Goal: Information Seeking & Learning: Learn about a topic

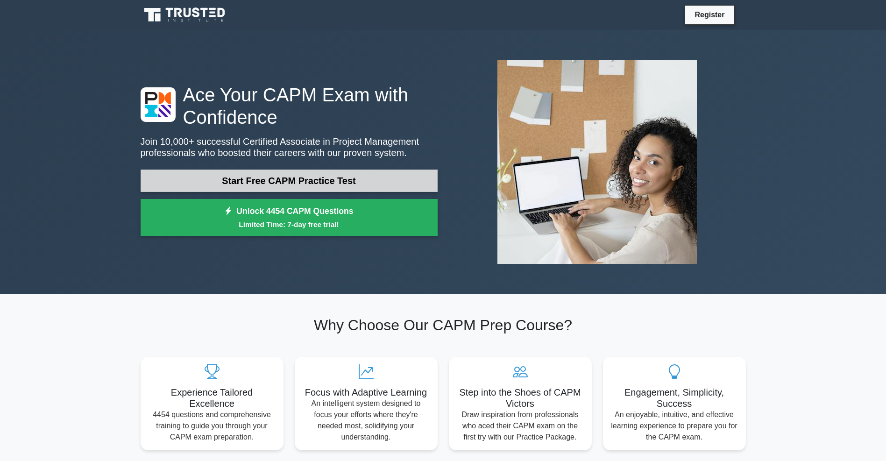
click at [338, 181] on link "Start Free CAPM Practice Test" at bounding box center [289, 180] width 297 height 22
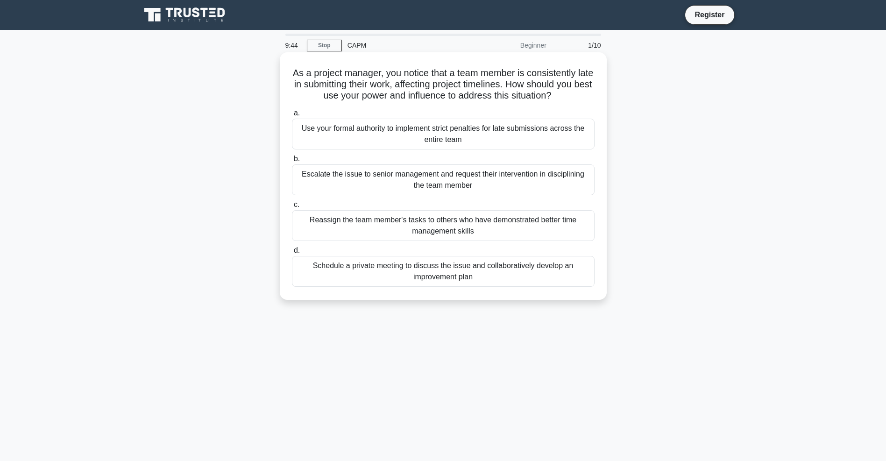
click at [346, 276] on div "Schedule a private meeting to discuss the issue and collaboratively develop an …" at bounding box center [443, 271] width 303 height 31
click at [292, 254] on input "d. Schedule a private meeting to discuss the issue and collaboratively develop …" at bounding box center [292, 250] width 0 height 6
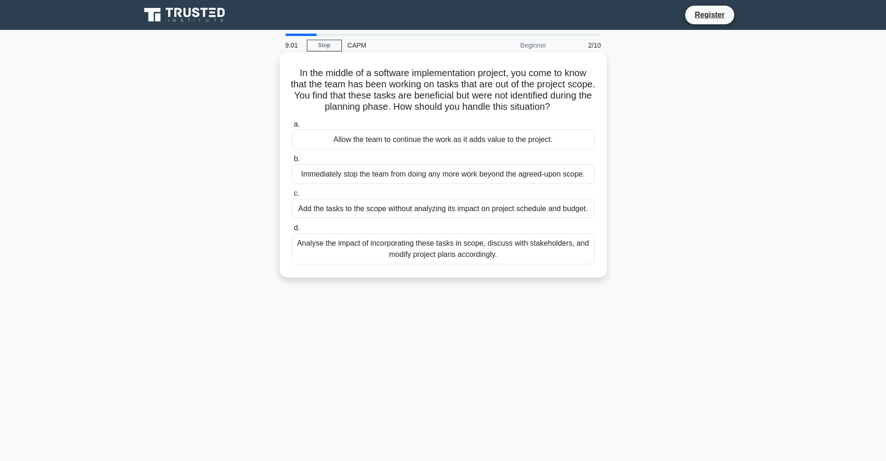
click at [446, 257] on div "Analyse the impact of incorporating these tasks in scope, discuss with stakehol…" at bounding box center [443, 248] width 303 height 31
click at [292, 231] on input "d. Analyse the impact of incorporating these tasks in scope, discuss with stake…" at bounding box center [292, 228] width 0 height 6
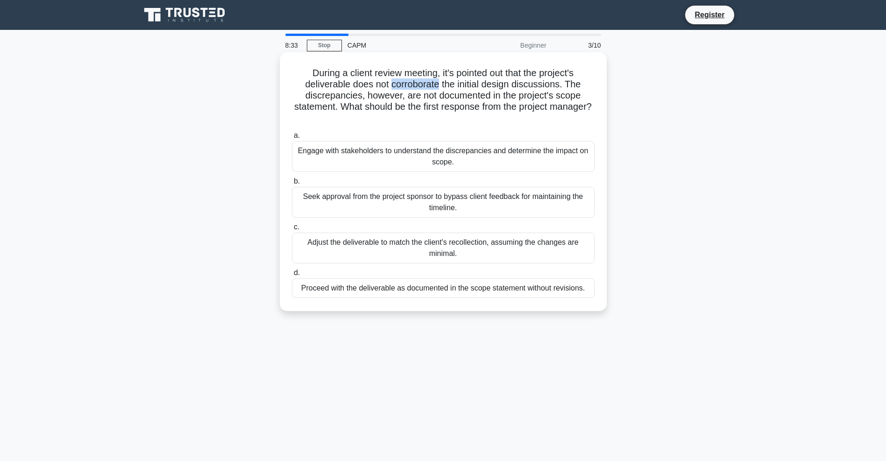
drag, startPoint x: 439, startPoint y: 85, endPoint x: 392, endPoint y: 87, distance: 46.7
click at [392, 87] on h5 "During a client review meeting, it's pointed out that the project's deliverable…" at bounding box center [443, 95] width 304 height 57
click at [459, 88] on h5 "During a client review meeting, it's pointed out that the project's deliverable…" at bounding box center [443, 95] width 304 height 57
click at [374, 155] on div "Engage with stakeholders to understand the discrepancies and determine the impa…" at bounding box center [443, 156] width 303 height 31
click at [292, 139] on input "a. Engage with stakeholders to understand the discrepancies and determine the i…" at bounding box center [292, 136] width 0 height 6
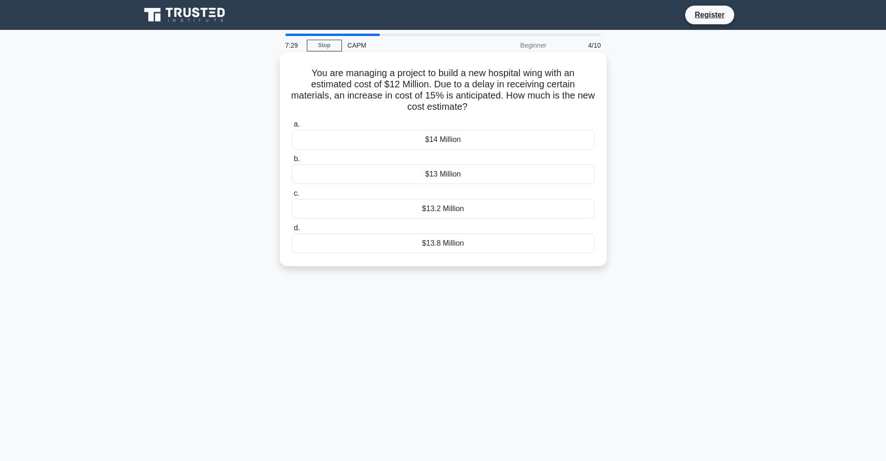
click at [354, 249] on div "$13.8 Million" at bounding box center [443, 243] width 303 height 20
click at [292, 231] on input "d. $13.8 Million" at bounding box center [292, 228] width 0 height 6
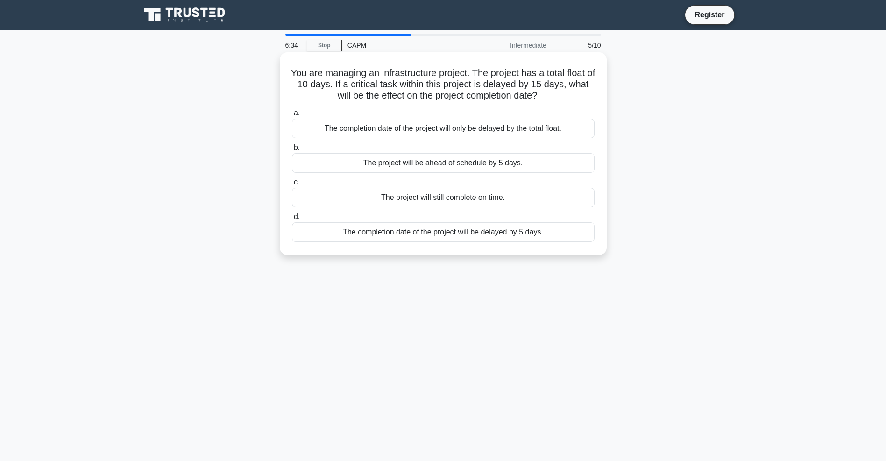
click at [416, 235] on div "The completion date of the project will be delayed by 5 days." at bounding box center [443, 232] width 303 height 20
click at [292, 220] on input "d. The completion date of the project will be delayed by 5 days." at bounding box center [292, 217] width 0 height 6
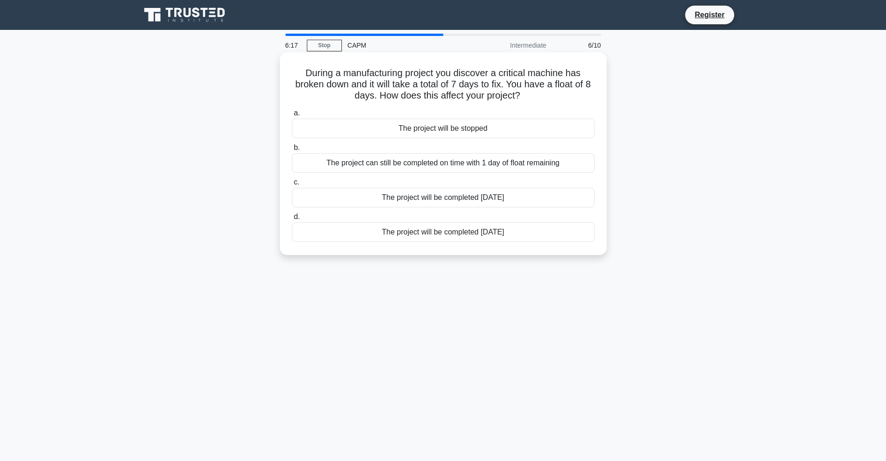
click at [446, 162] on div "The project can still be completed on time with 1 day of float remaining" at bounding box center [443, 163] width 303 height 20
click at [292, 151] on input "b. The project can still be completed on time with 1 day of float remaining" at bounding box center [292, 148] width 0 height 6
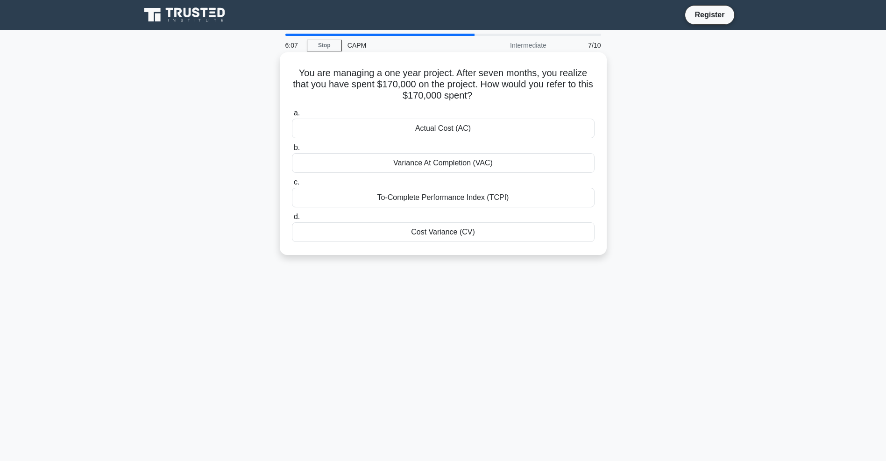
click at [454, 128] on div "Actual Cost (AC)" at bounding box center [443, 129] width 303 height 20
click at [292, 116] on input "a. Actual Cost (AC)" at bounding box center [292, 113] width 0 height 6
click at [446, 159] on div "Actual Cost (AC)" at bounding box center [443, 163] width 303 height 20
click at [292, 151] on input "b. Actual Cost (AC)" at bounding box center [292, 148] width 0 height 6
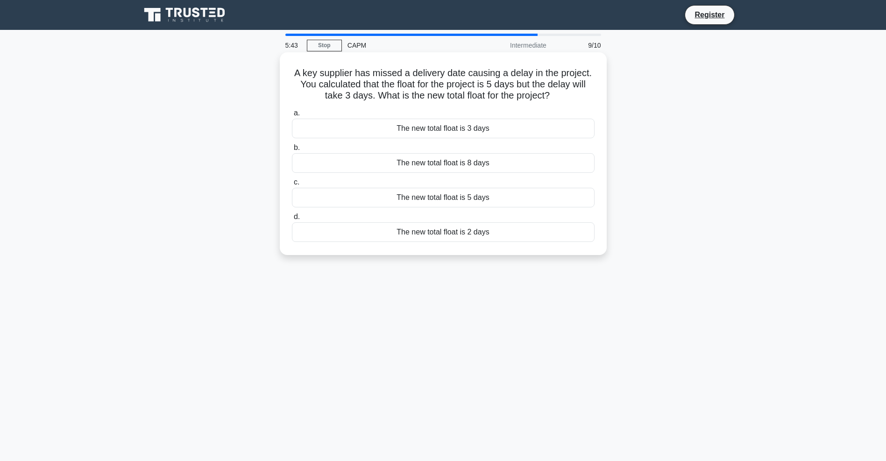
click at [440, 236] on div "The new total float is 2 days" at bounding box center [443, 232] width 303 height 20
click at [292, 220] on input "d. The new total float is 2 days" at bounding box center [292, 217] width 0 height 6
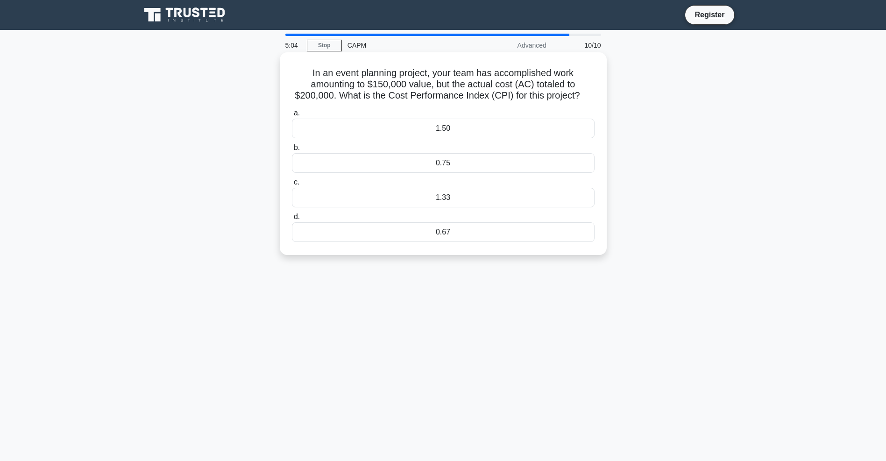
click at [440, 165] on div "0.75" at bounding box center [443, 163] width 303 height 20
click at [292, 151] on input "b. 0.75" at bounding box center [292, 148] width 0 height 6
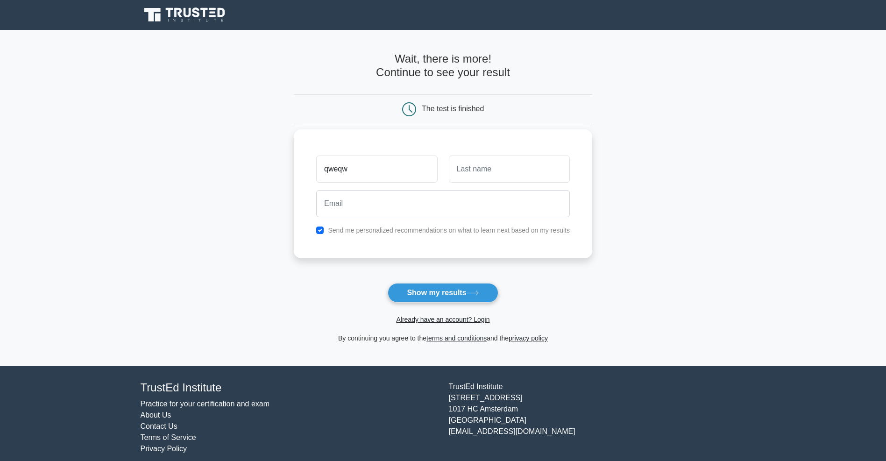
type input "qweqw"
type input "qweqweq"
paste input "gokifom782@gardsiir.com"
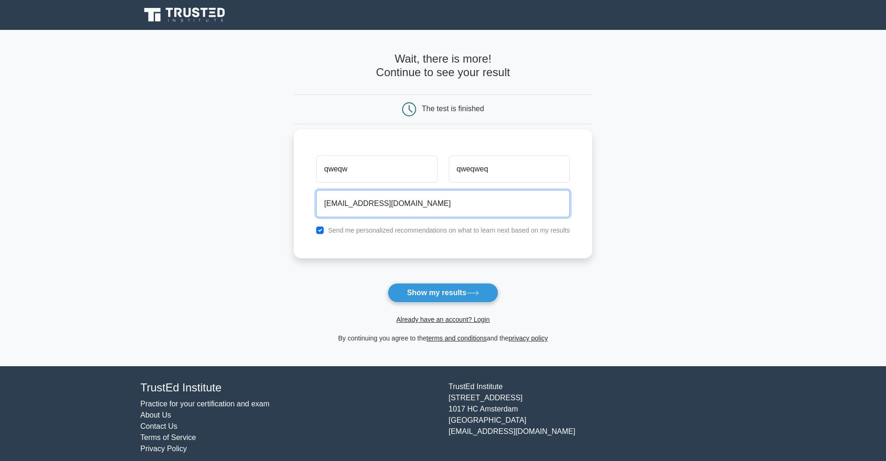
type input "gokifom782@gardsiir.com"
click at [392, 232] on label "Send me personalized recommendations on what to learn next based on my results" at bounding box center [449, 229] width 242 height 7
click at [380, 232] on label "Send me personalized recommendations on what to learn next based on my results" at bounding box center [449, 229] width 242 height 7
click at [380, 226] on label "Send me personalized recommendations on what to learn next based on my results" at bounding box center [449, 229] width 242 height 7
click at [318, 229] on input "checkbox" at bounding box center [319, 229] width 7 height 7
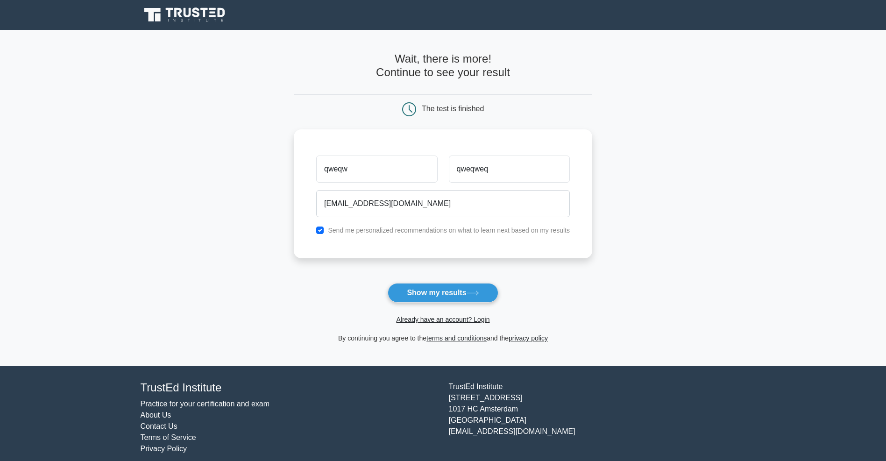
checkbox input "false"
click at [423, 290] on button "Show my results" at bounding box center [443, 293] width 110 height 20
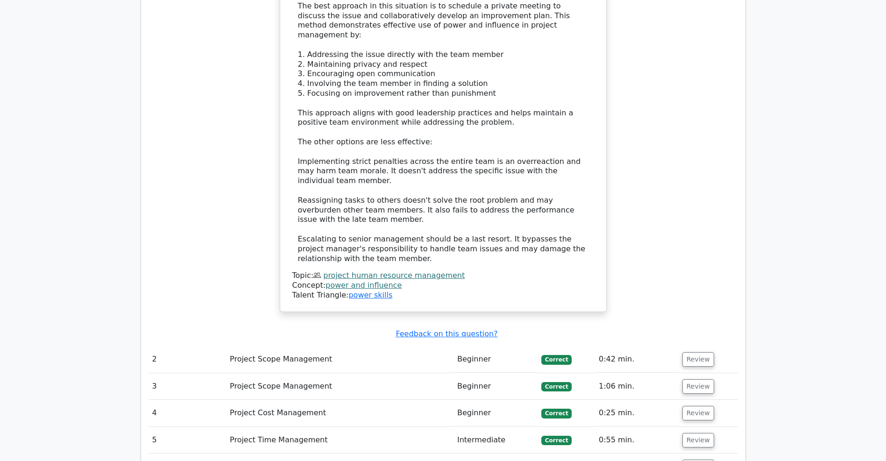
scroll to position [1359, 0]
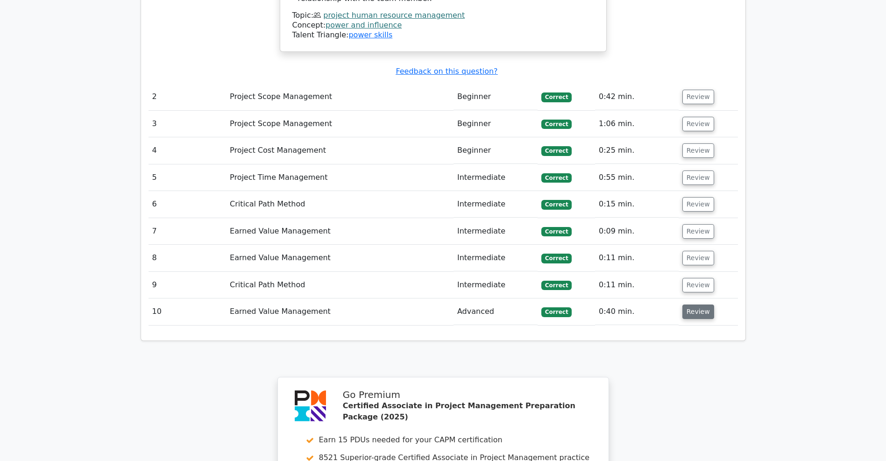
click at [697, 304] on button "Review" at bounding box center [698, 311] width 32 height 14
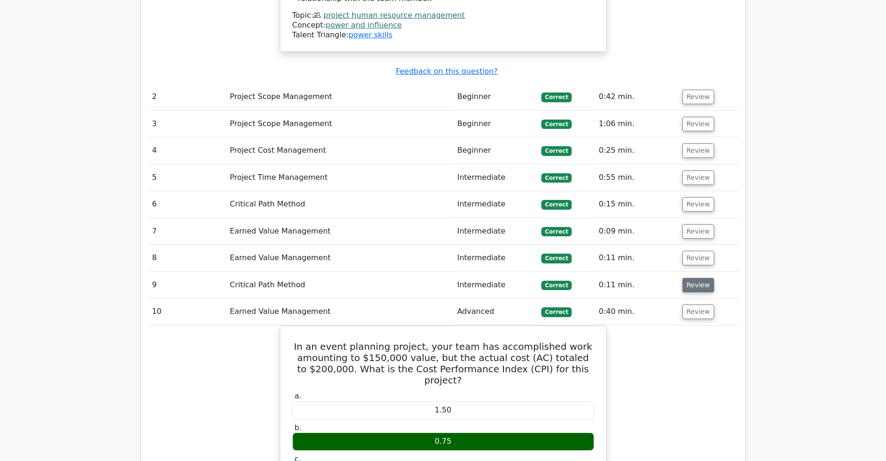
click at [704, 278] on button "Review" at bounding box center [698, 285] width 32 height 14
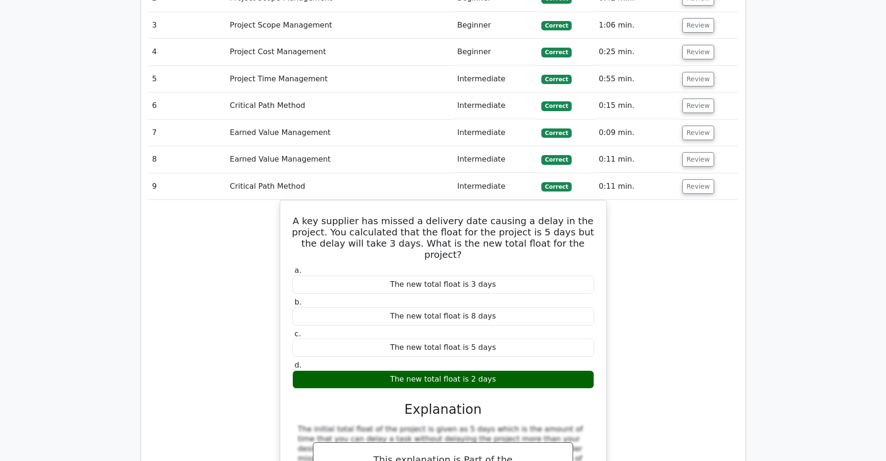
scroll to position [1141, 0]
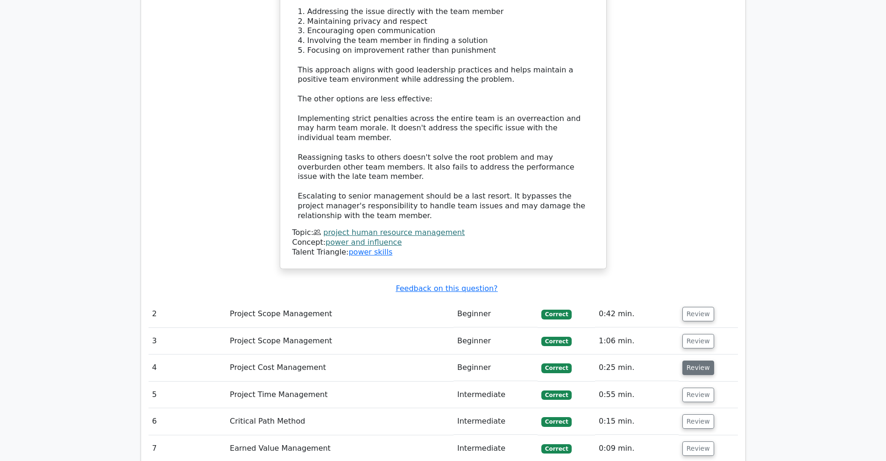
click at [693, 360] on button "Review" at bounding box center [698, 367] width 32 height 14
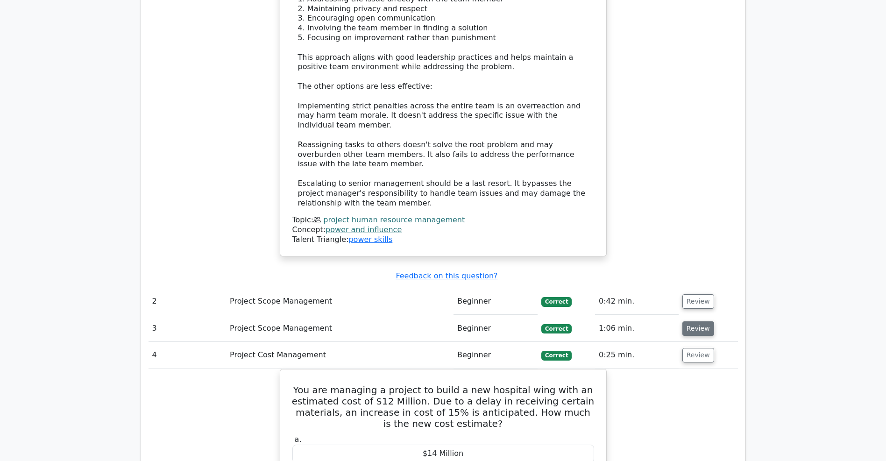
click at [692, 321] on button "Review" at bounding box center [698, 328] width 32 height 14
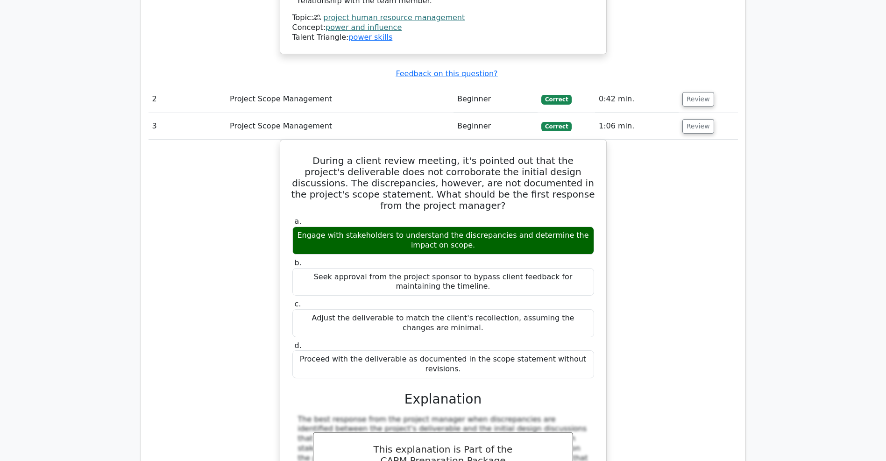
scroll to position [1282, 0]
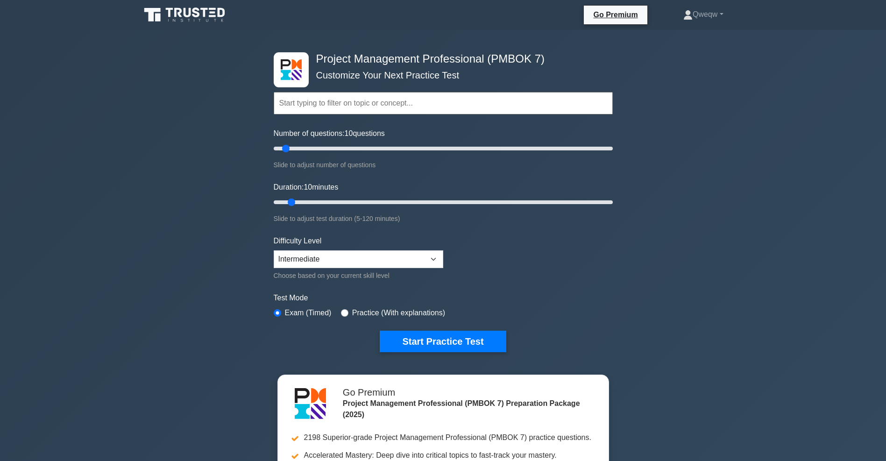
click at [759, 104] on div "Project Management Professional (PMBOK 7) Customize Your Next Practice Test Top…" at bounding box center [443, 315] width 886 height 570
